Goal: Obtain resource: Download file/media

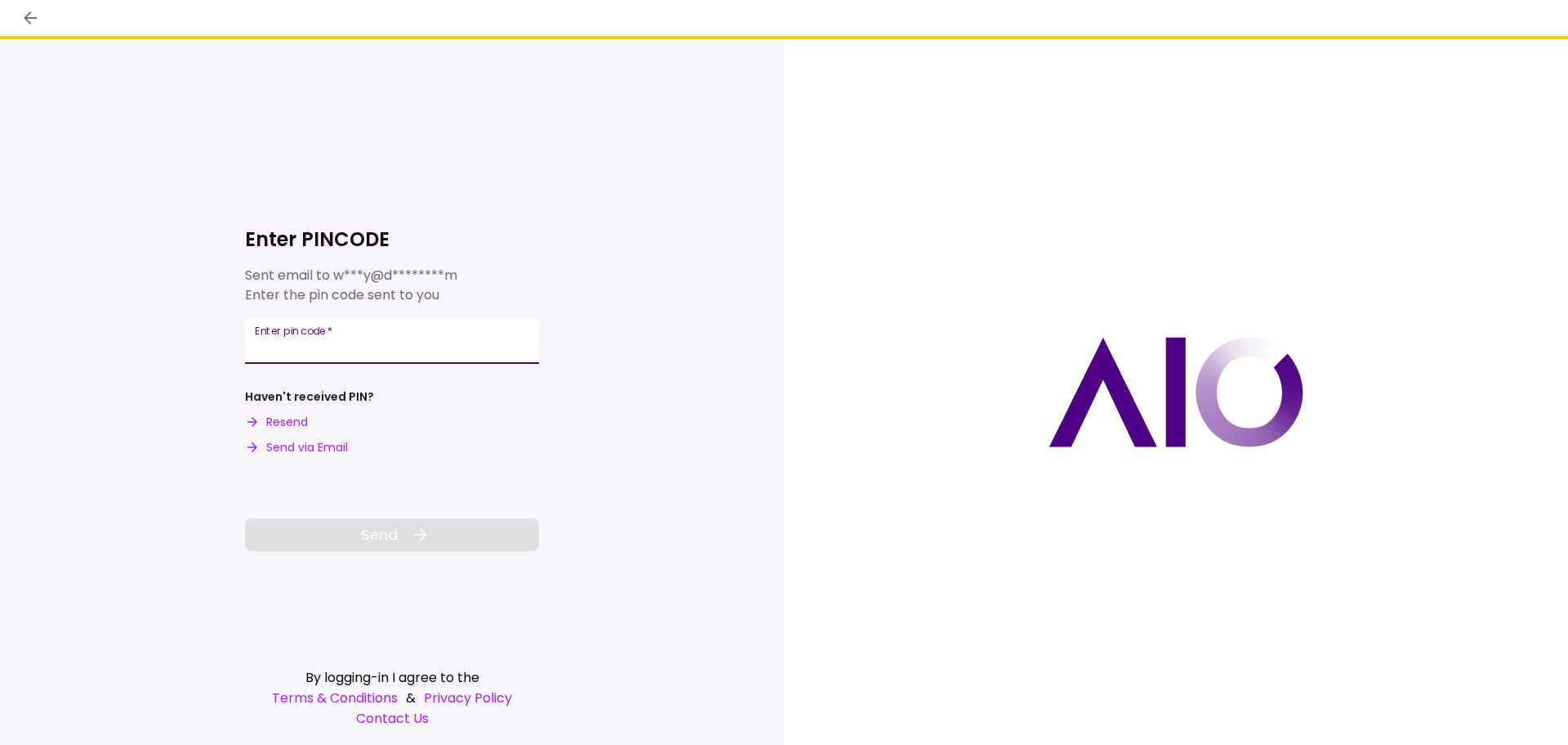
paste input "******"
type input "******"
click at [406, 531] on button "Send" at bounding box center [392, 534] width 294 height 33
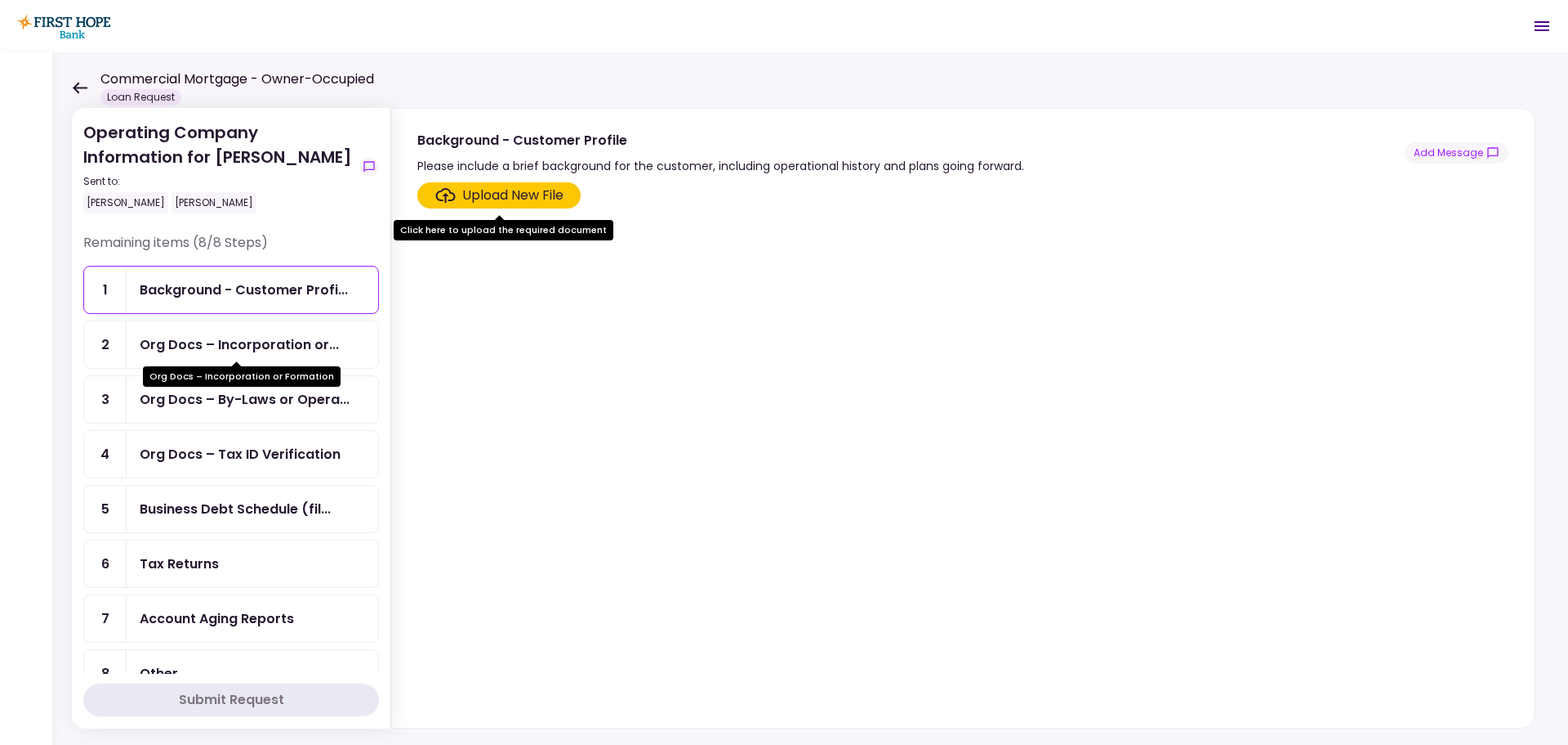
click at [179, 342] on div "Org Docs – Incorporation or..." at bounding box center [240, 345] width 200 height 20
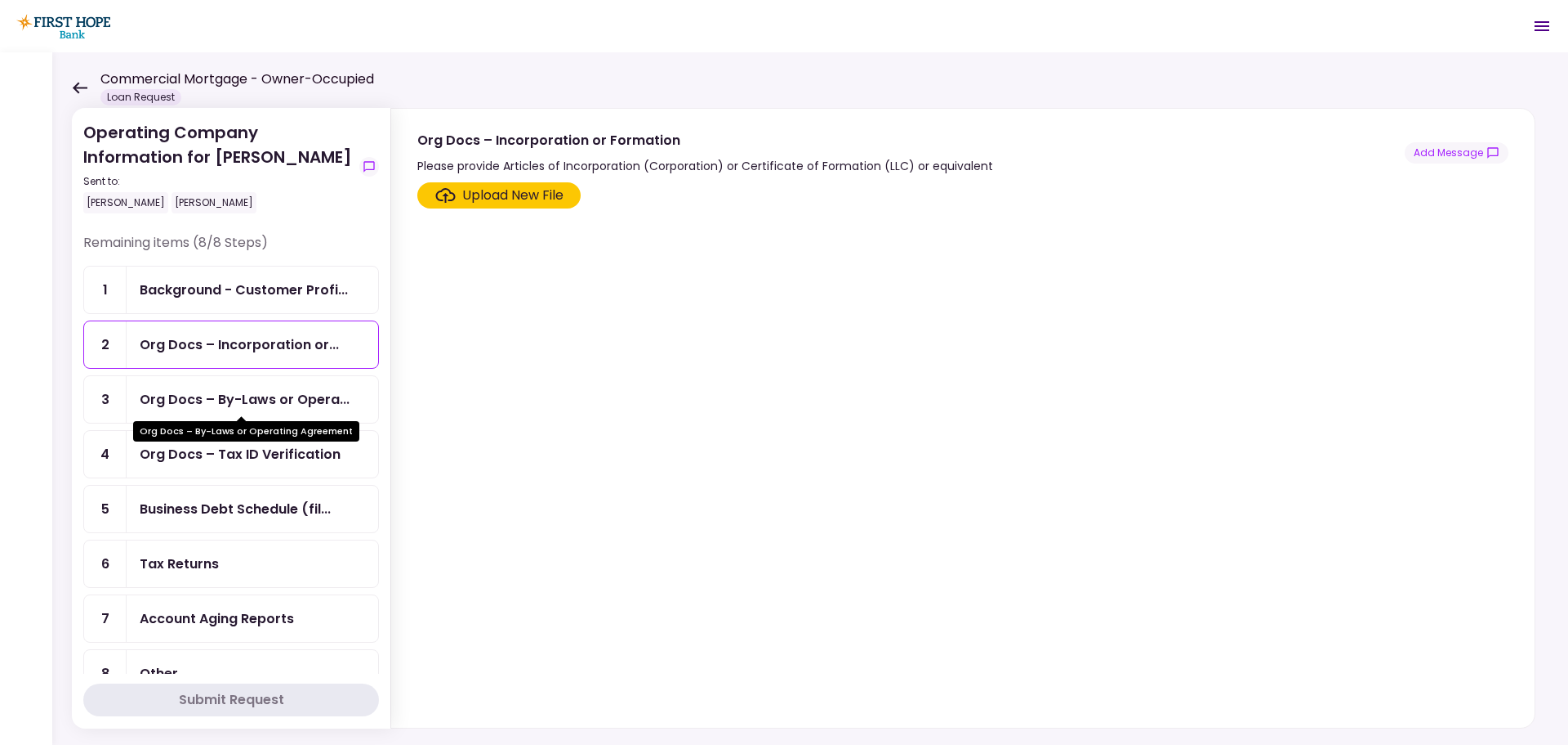
click at [316, 398] on div "Org Docs – By-Laws or Opera..." at bounding box center [245, 399] width 210 height 20
click at [205, 459] on div "Org Docs – Tax ID Verification" at bounding box center [240, 453] width 201 height 20
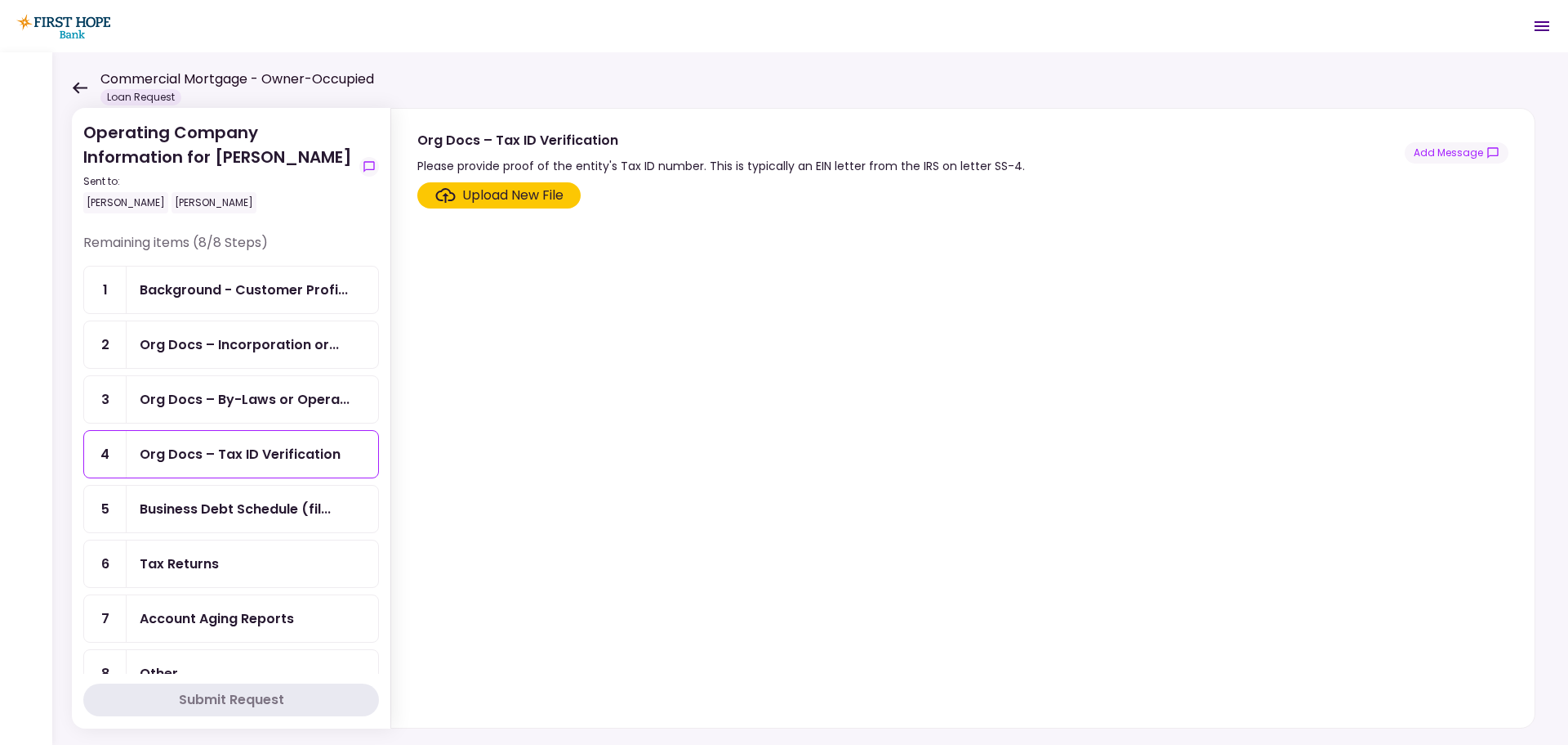
click at [205, 459] on div "Org Docs – Tax ID Verification" at bounding box center [240, 453] width 201 height 20
click at [198, 507] on div "Business Debt Schedule (fil..." at bounding box center [236, 508] width 192 height 20
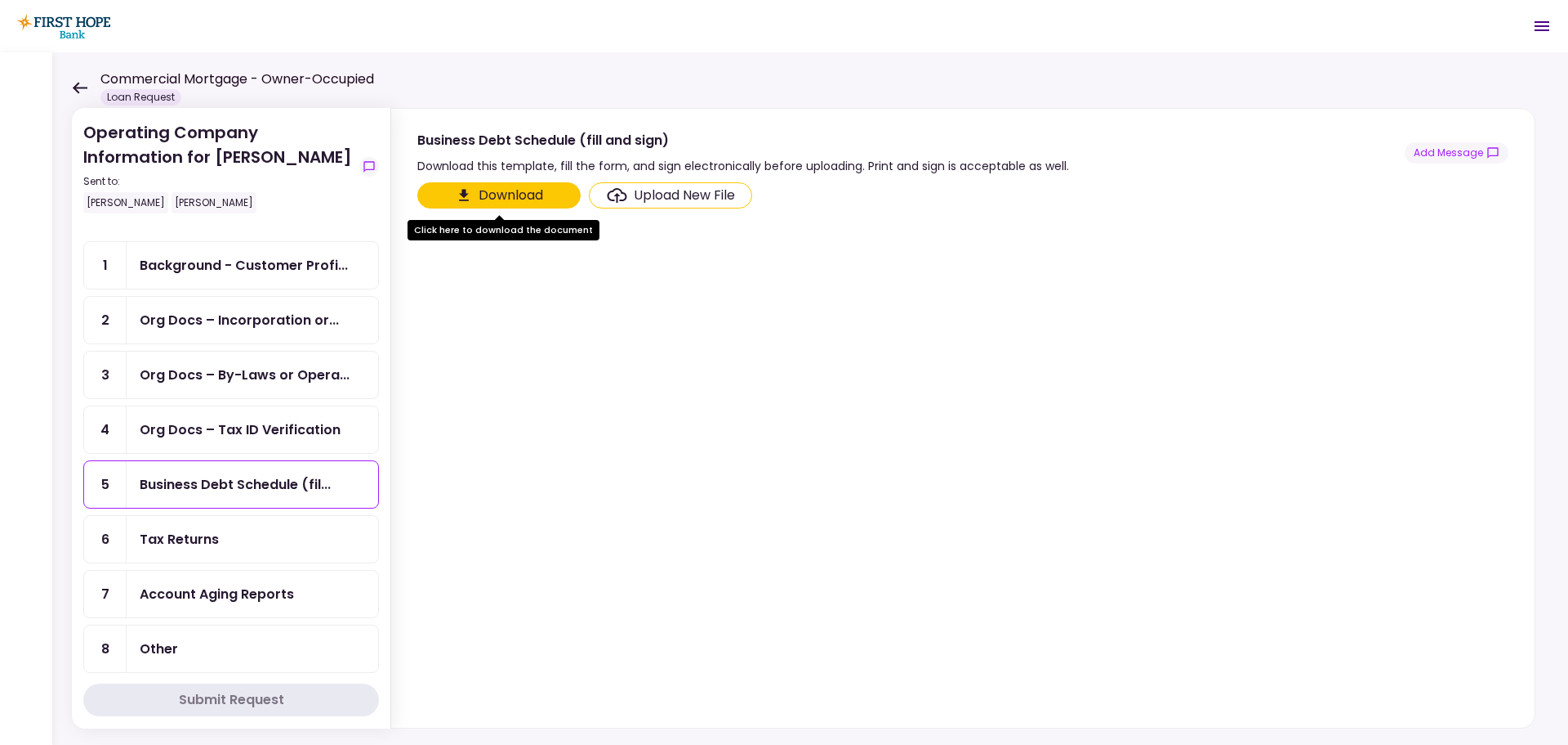
scroll to position [38, 0]
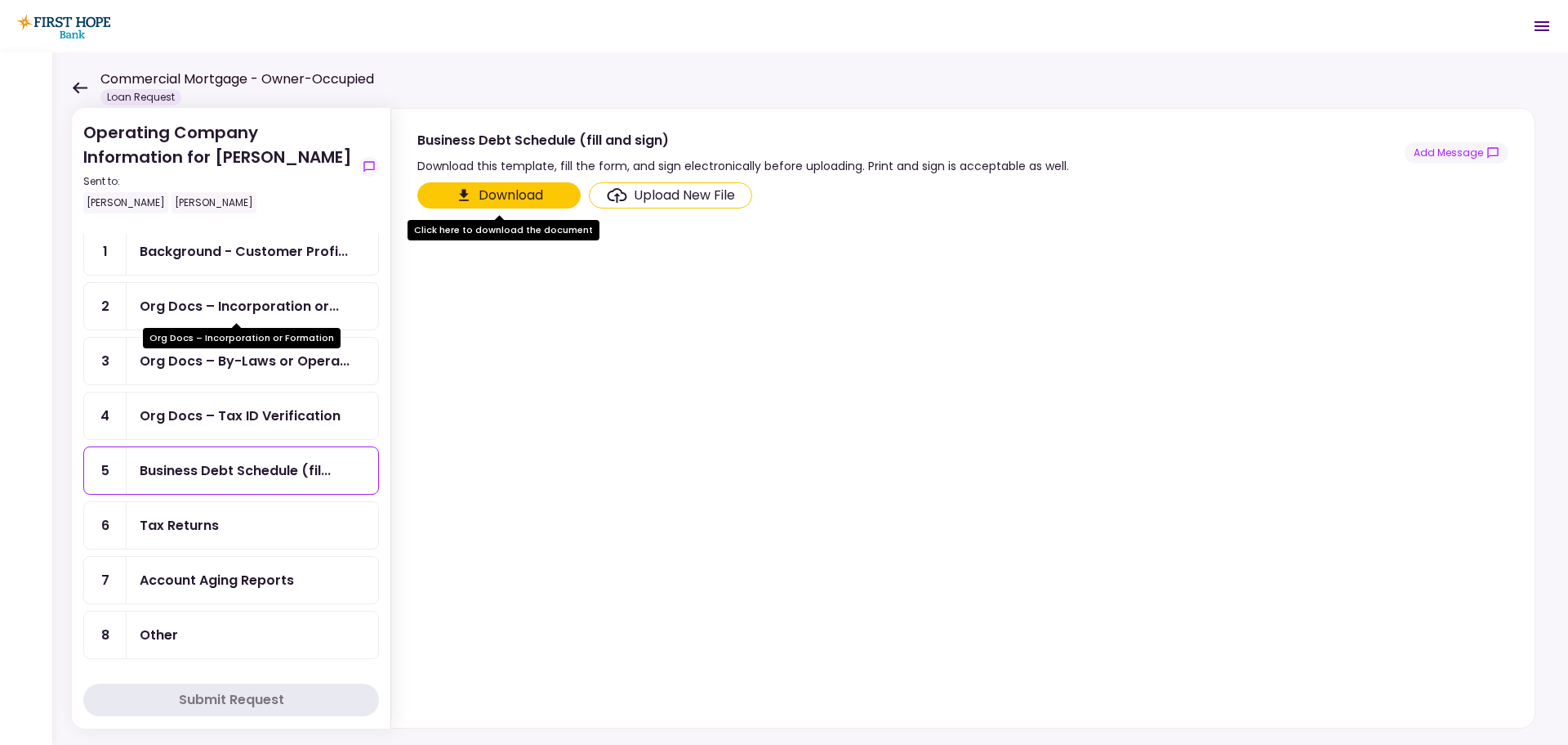
click at [272, 318] on div "Org Docs – Incorporation or Formation" at bounding box center [242, 333] width 198 height 32
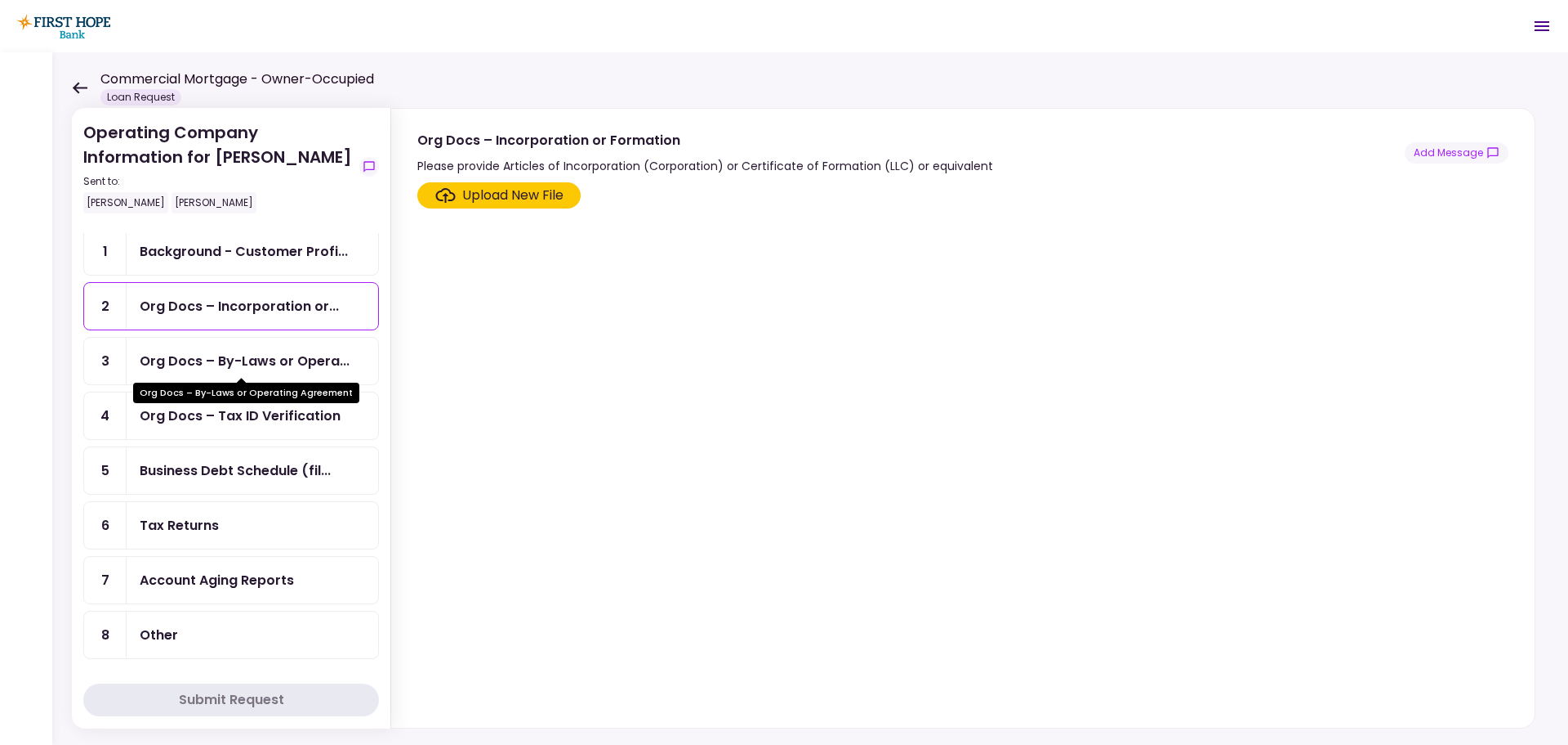
click at [244, 367] on div "Org Docs – By-Laws or Opera..." at bounding box center [245, 361] width 210 height 20
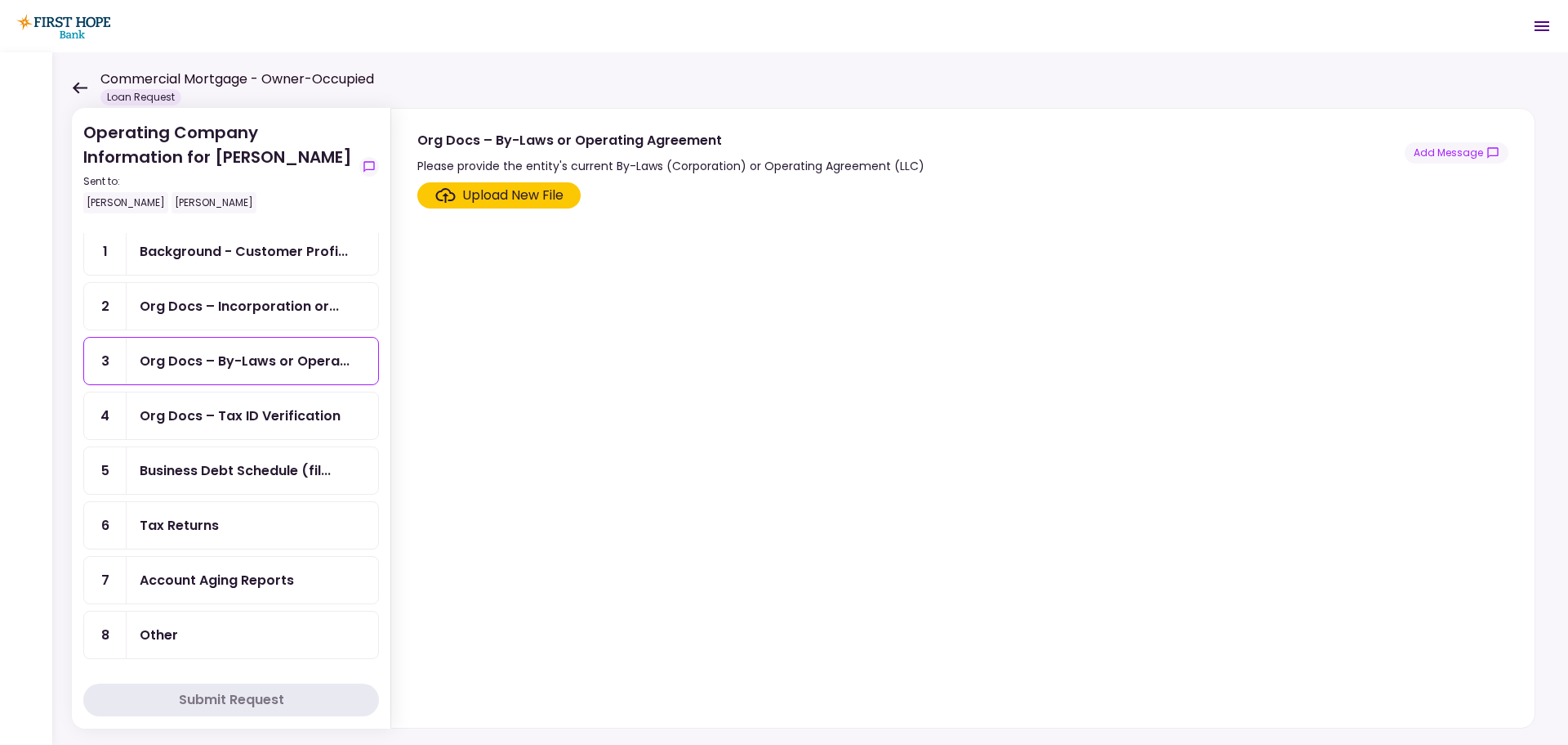
click at [263, 424] on div "Org Docs – Tax ID Verification" at bounding box center [240, 415] width 201 height 20
click at [199, 467] on div "Business Debt Schedule (fil..." at bounding box center [236, 470] width 192 height 20
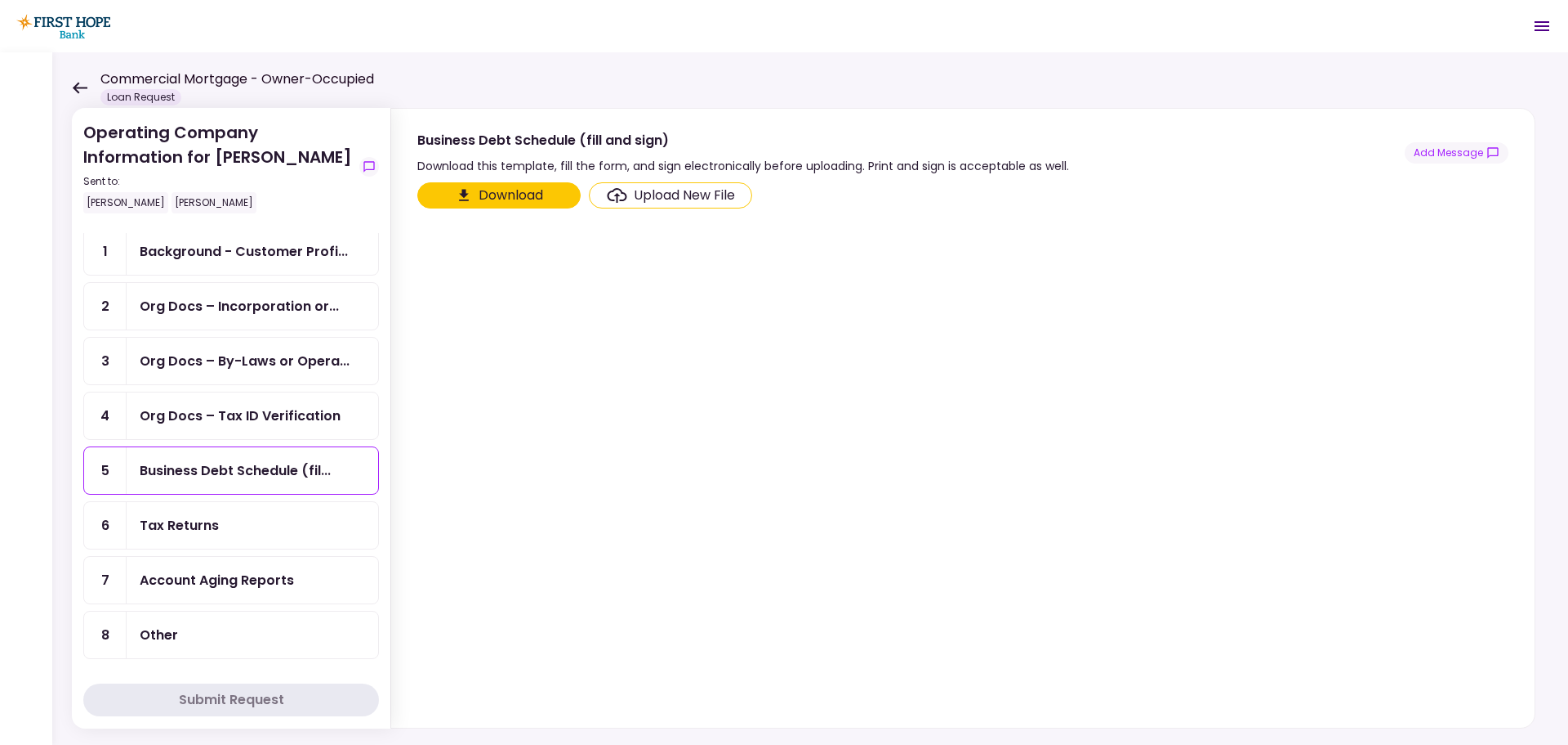
click at [508, 192] on button "Download" at bounding box center [499, 196] width 164 height 26
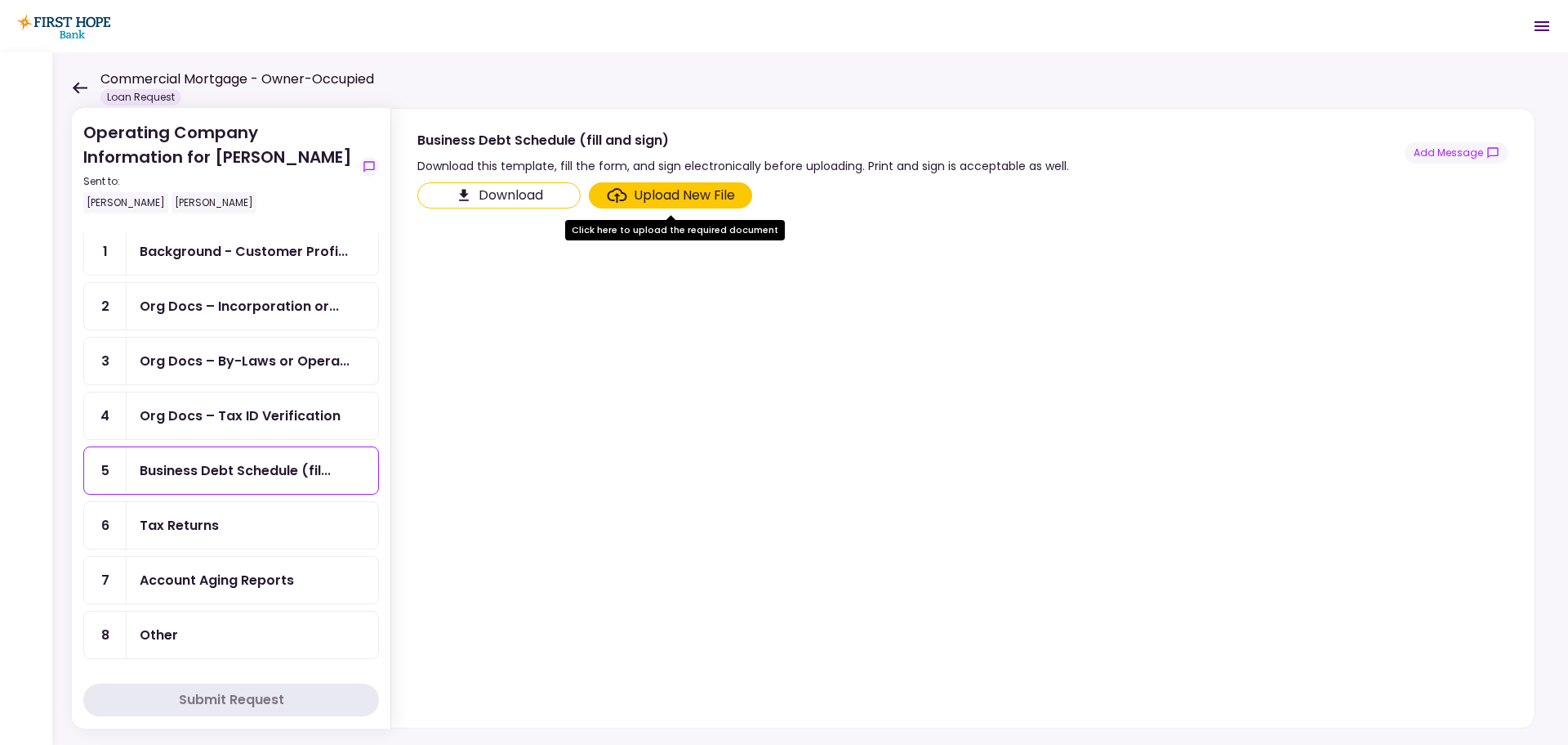
click at [228, 524] on div "Tax Returns" at bounding box center [253, 525] width 226 height 20
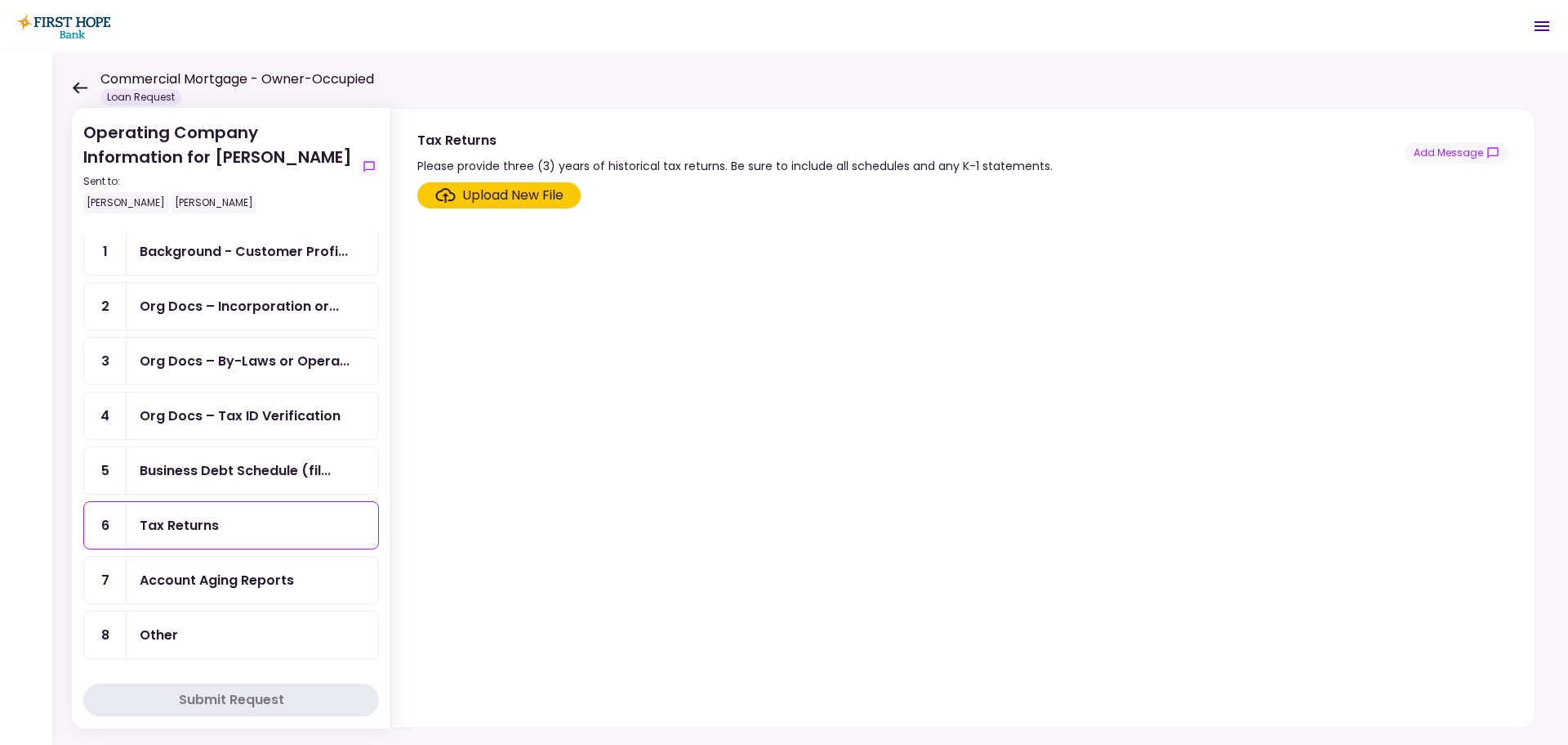
click at [259, 579] on div "Account Aging Reports" at bounding box center [217, 579] width 155 height 20
click at [175, 623] on div "Other" at bounding box center [253, 634] width 252 height 47
